Goal: Entertainment & Leisure: Consume media (video, audio)

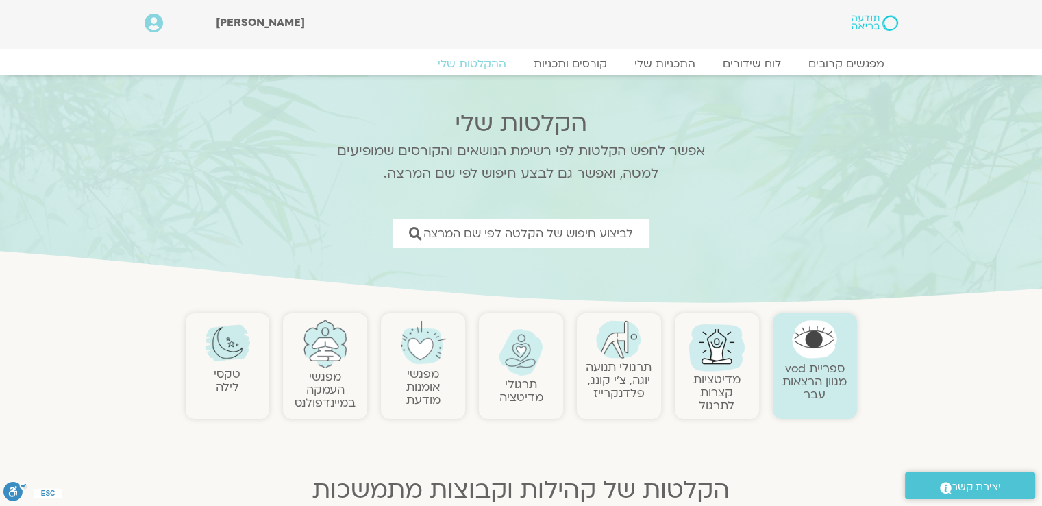
click at [612, 360] on link "תרגולי תנועה יוגה, צ׳י קונג, פלדנקרייז" at bounding box center [619, 380] width 66 height 42
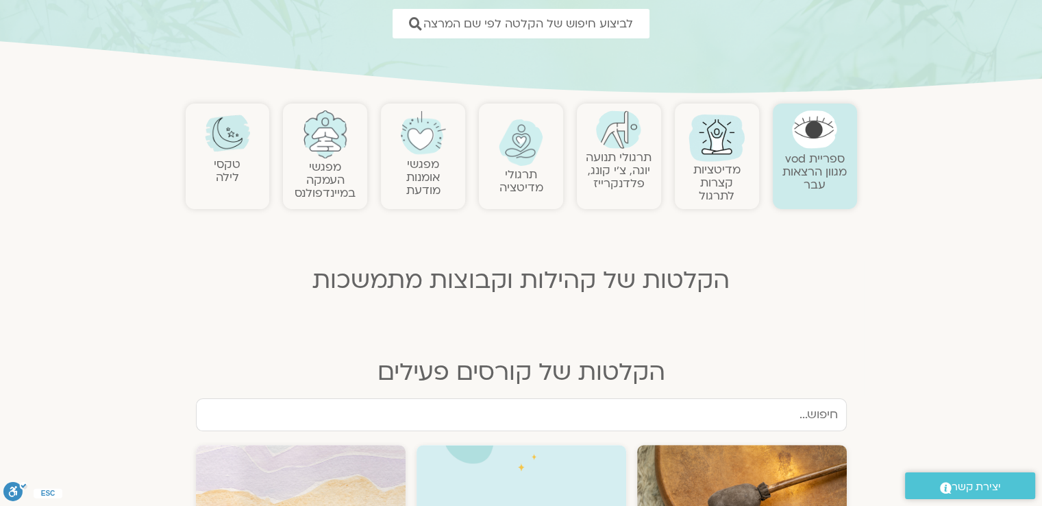
scroll to position [274, 0]
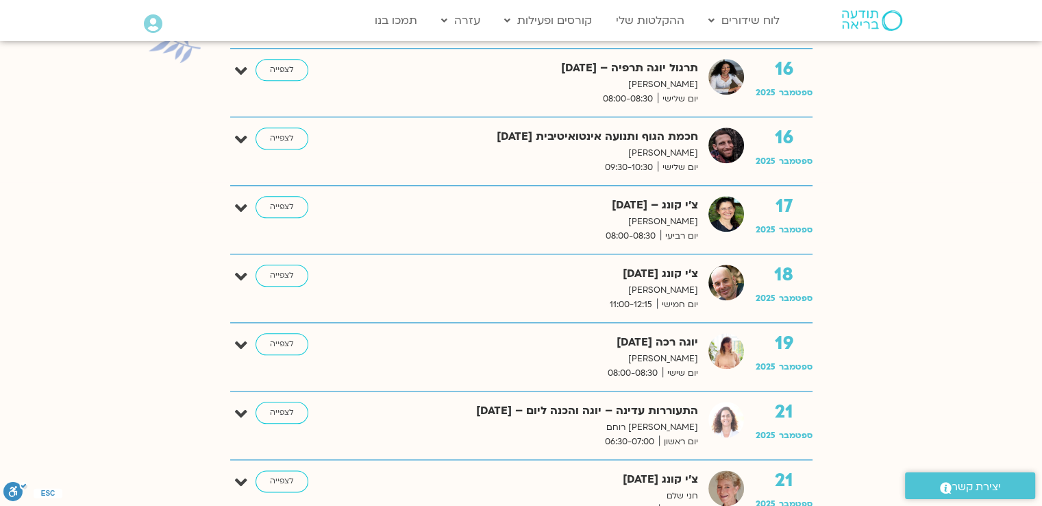
scroll to position [1508, 0]
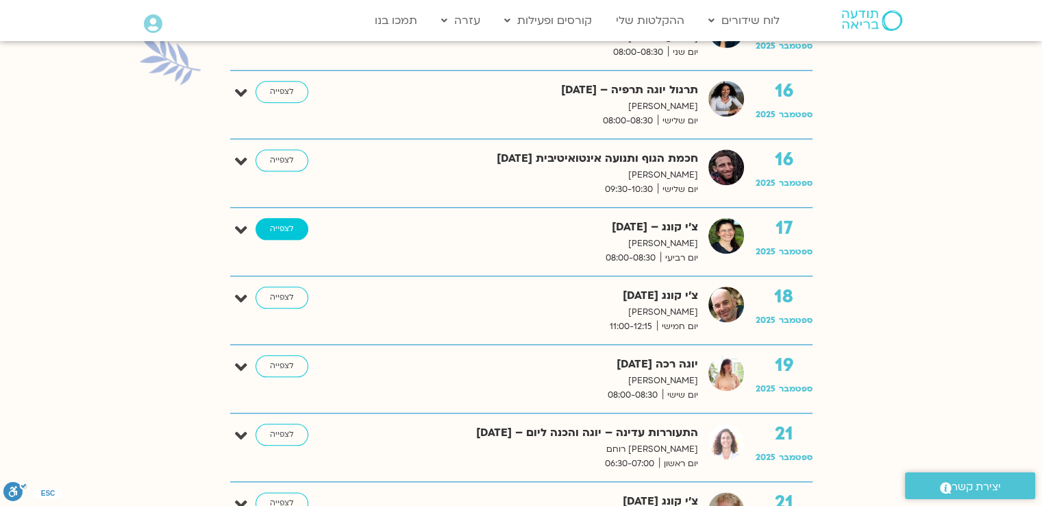
click at [293, 220] on link "לצפייה" at bounding box center [282, 229] width 53 height 22
